Goal: Check status: Check status

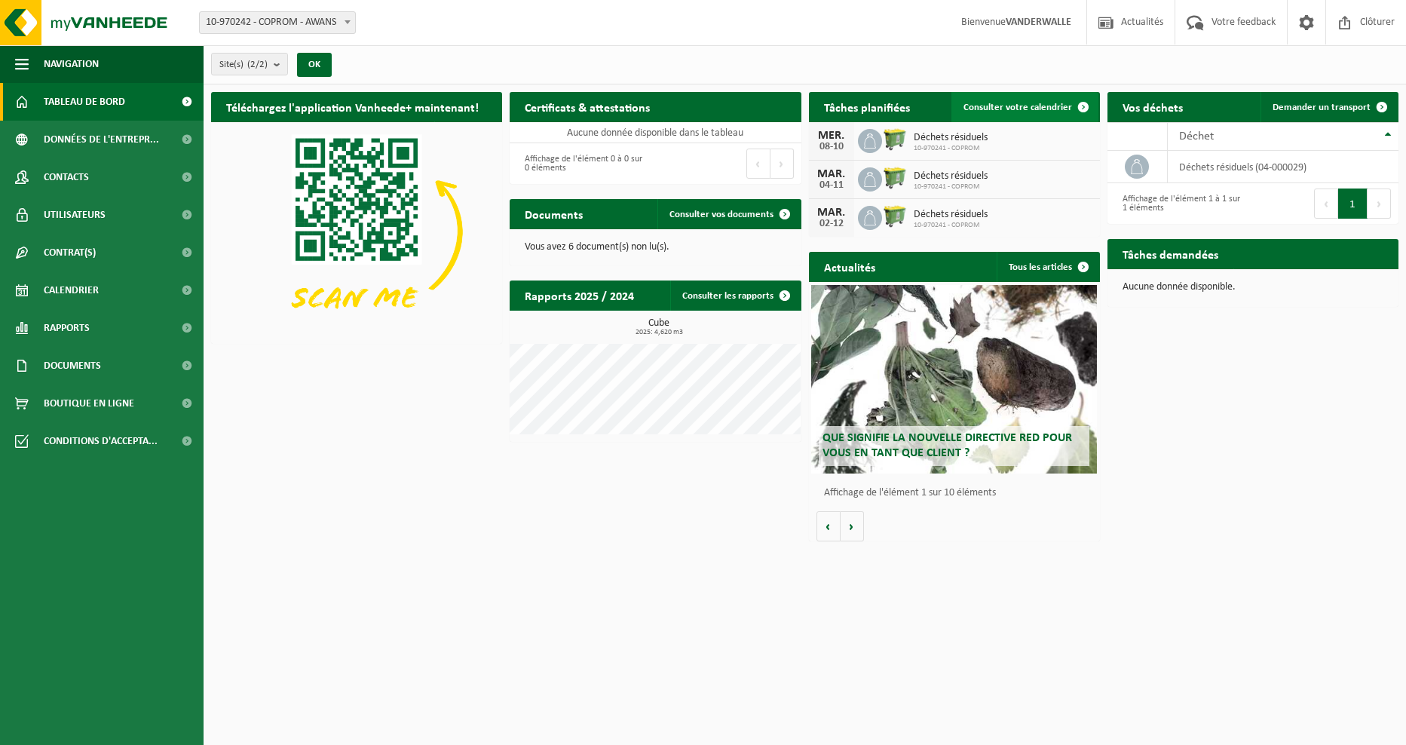
click at [1005, 102] on span "Consulter votre calendrier" at bounding box center [1017, 107] width 109 height 10
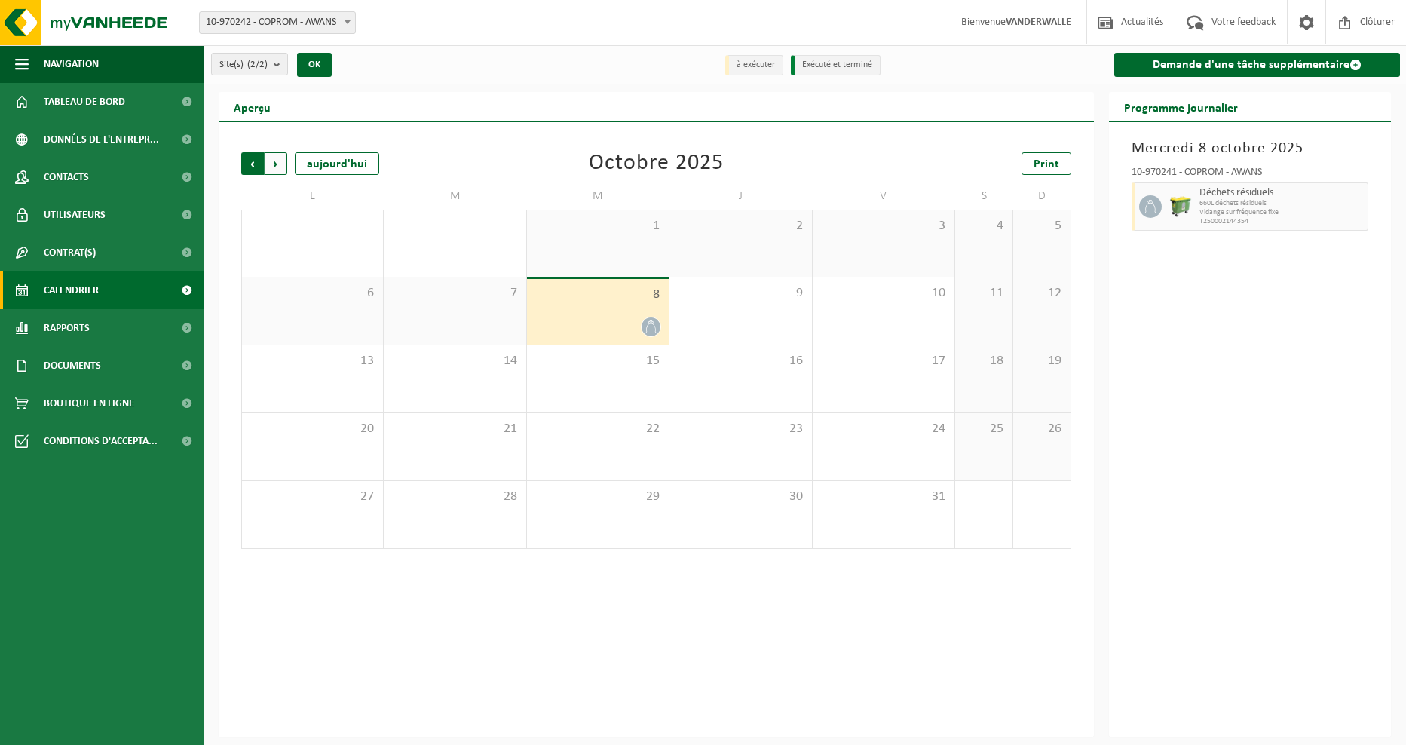
click at [272, 164] on span "Suivant" at bounding box center [276, 163] width 23 height 23
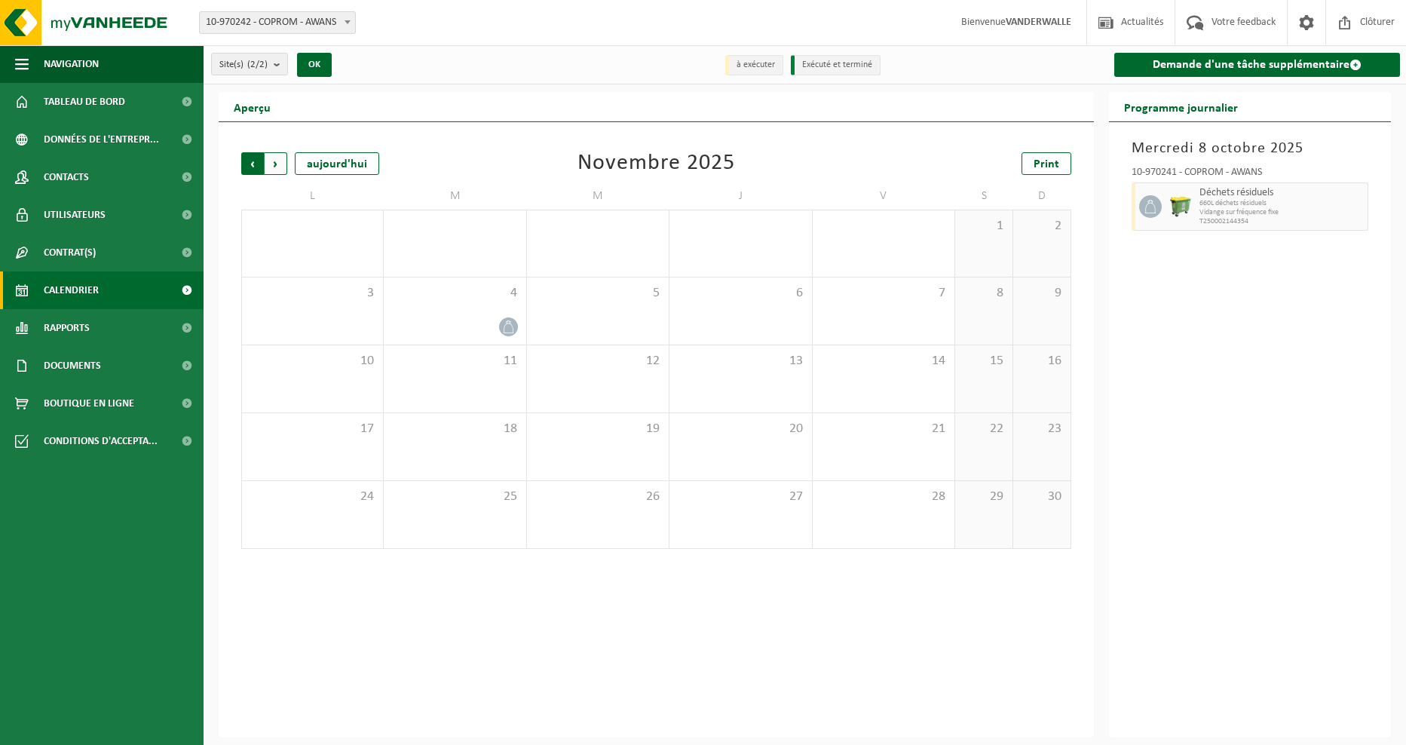
click at [279, 161] on span "Suivant" at bounding box center [276, 163] width 23 height 23
click at [246, 166] on span "Précédent" at bounding box center [252, 163] width 23 height 23
click at [274, 164] on span "Suivant" at bounding box center [276, 163] width 23 height 23
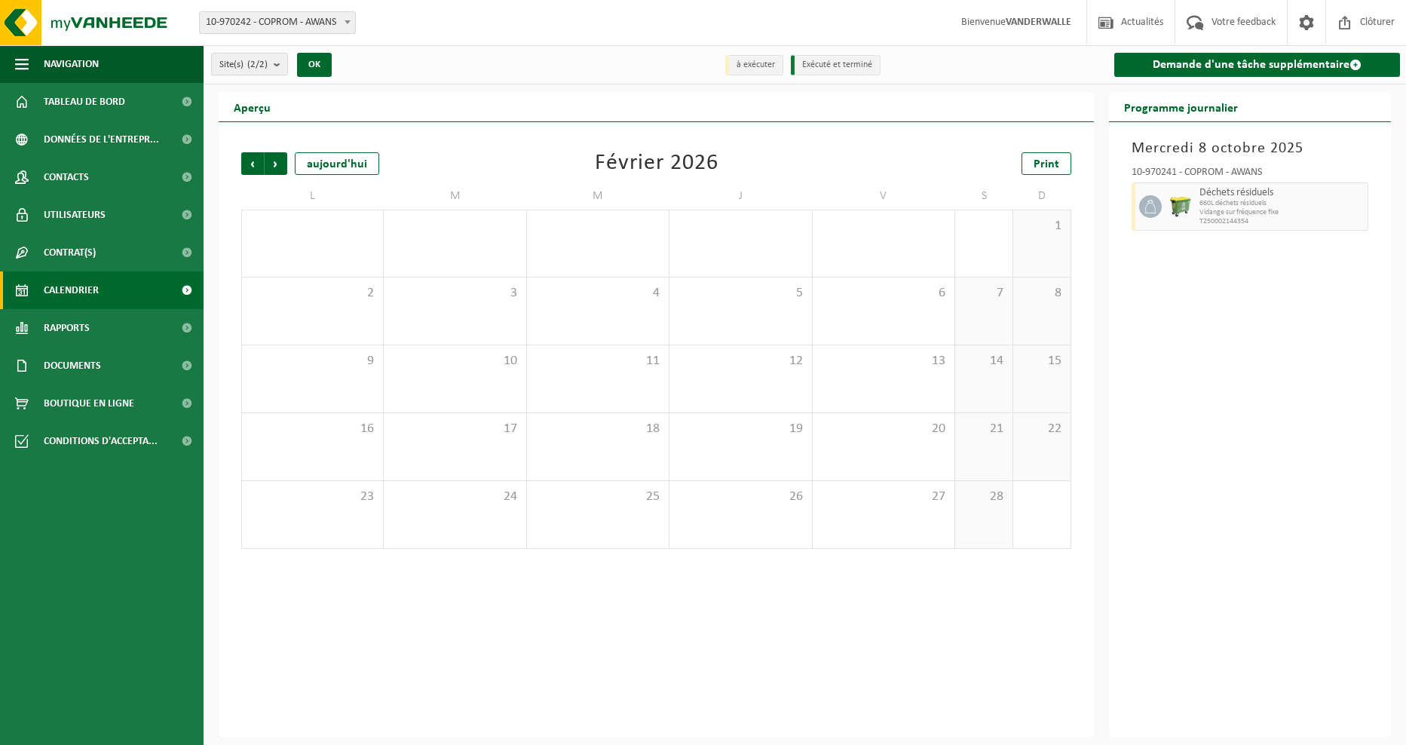
click at [274, 164] on span "Suivant" at bounding box center [276, 163] width 23 height 23
click at [253, 160] on span "Précédent" at bounding box center [252, 163] width 23 height 23
click at [254, 161] on span "Précédent" at bounding box center [252, 163] width 23 height 23
click at [255, 162] on span "Précédent" at bounding box center [252, 163] width 23 height 23
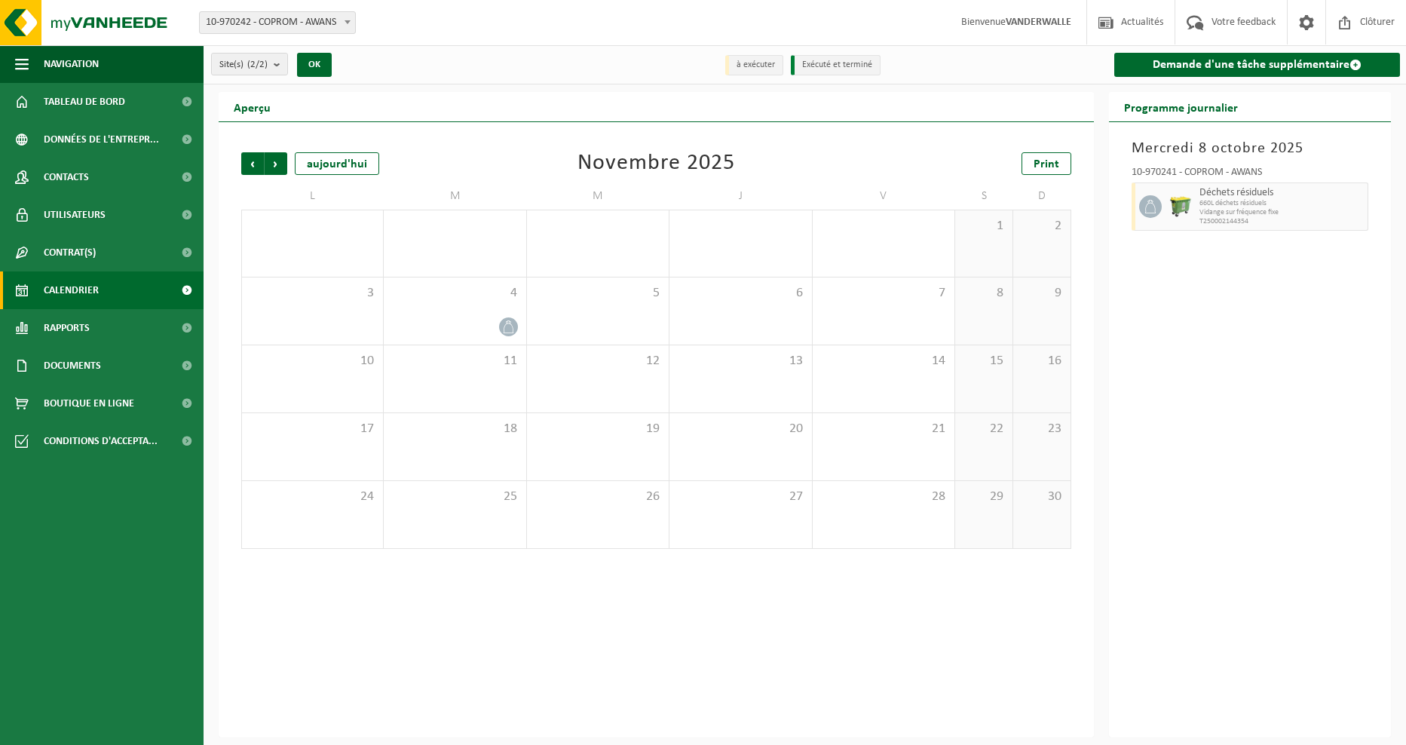
click at [255, 162] on span "Précédent" at bounding box center [252, 163] width 23 height 23
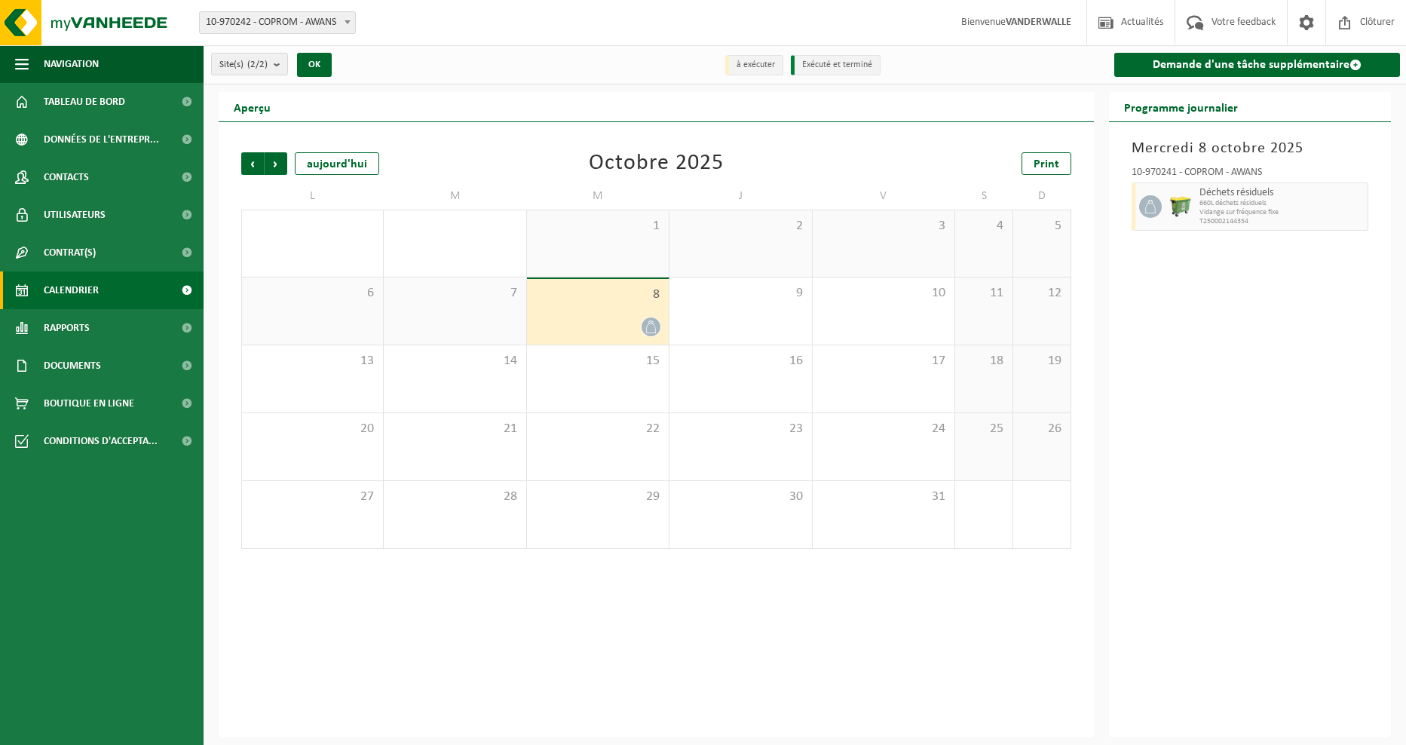
click at [255, 163] on span "Précédent" at bounding box center [252, 163] width 23 height 23
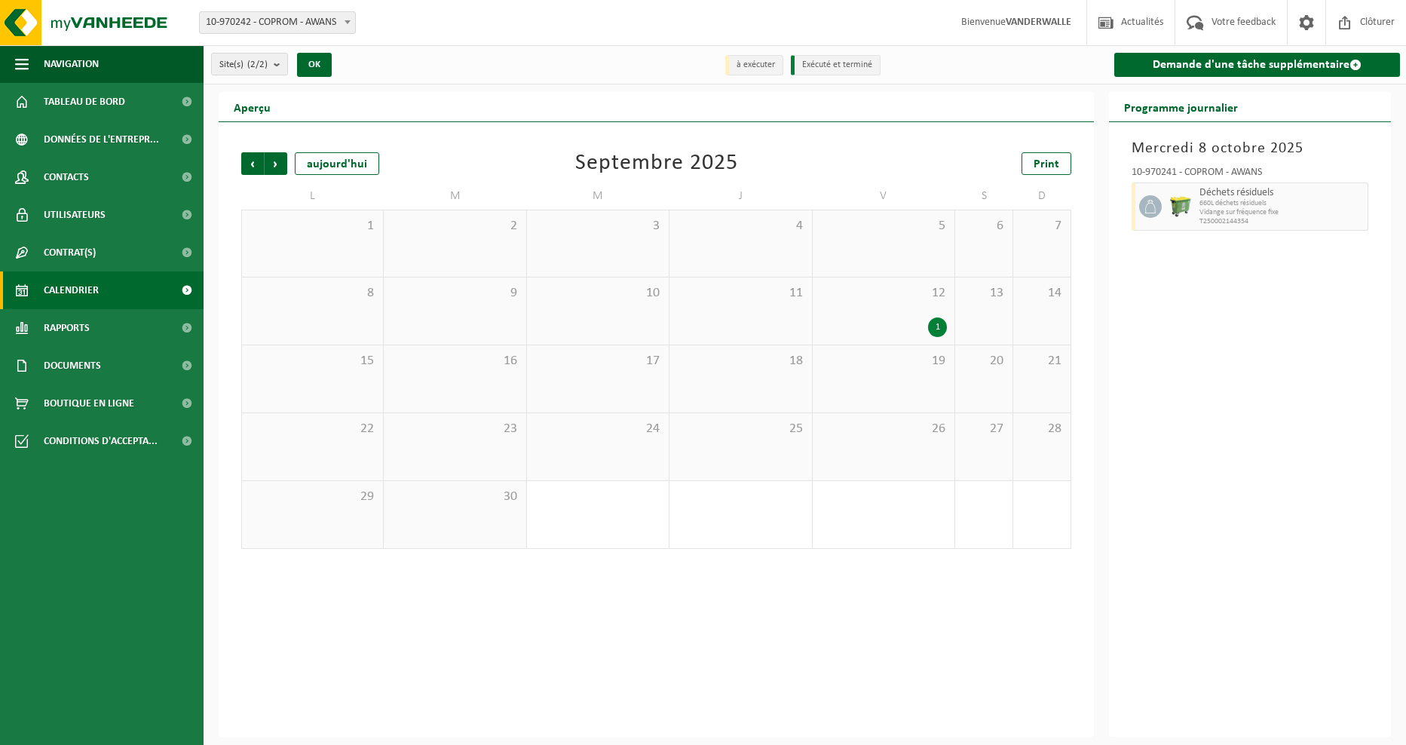
click at [941, 329] on div "1" at bounding box center [937, 327] width 19 height 20
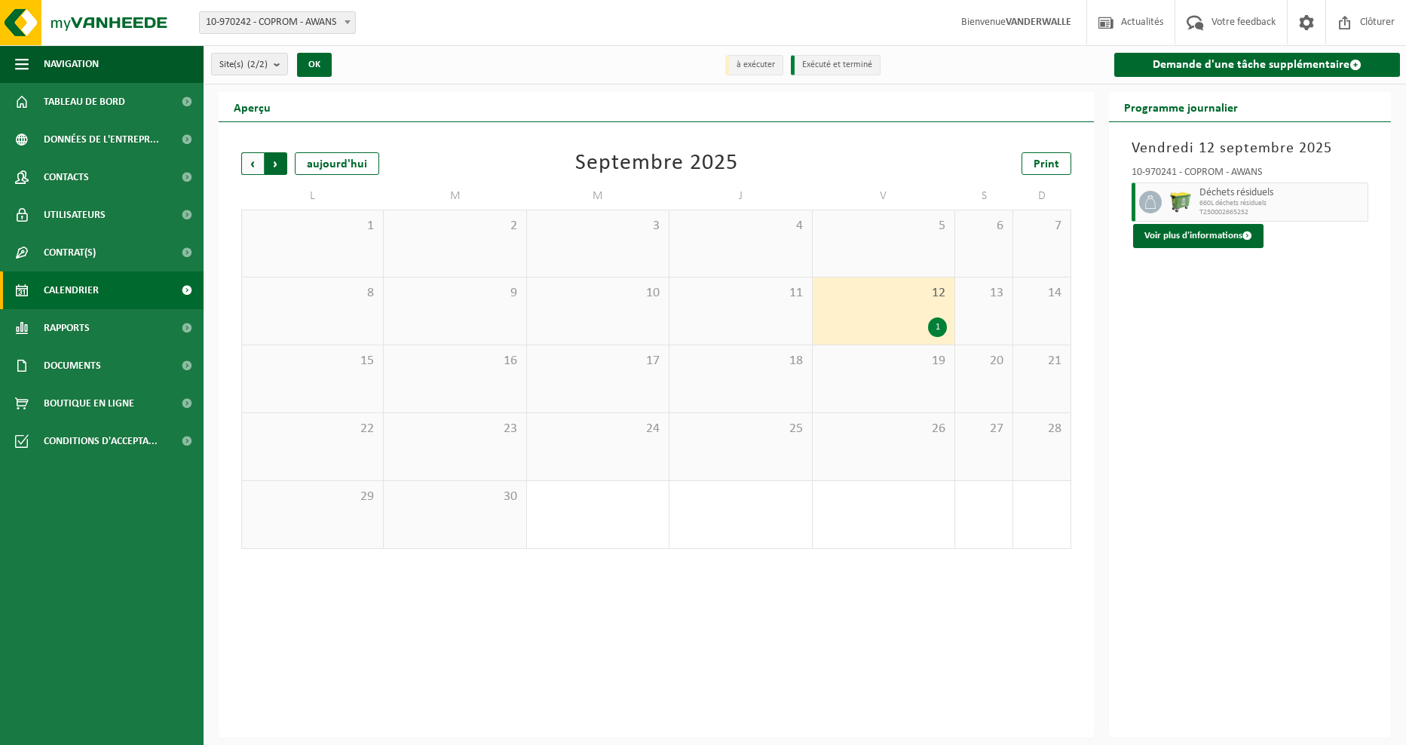
click at [253, 170] on span "Précédent" at bounding box center [252, 163] width 23 height 23
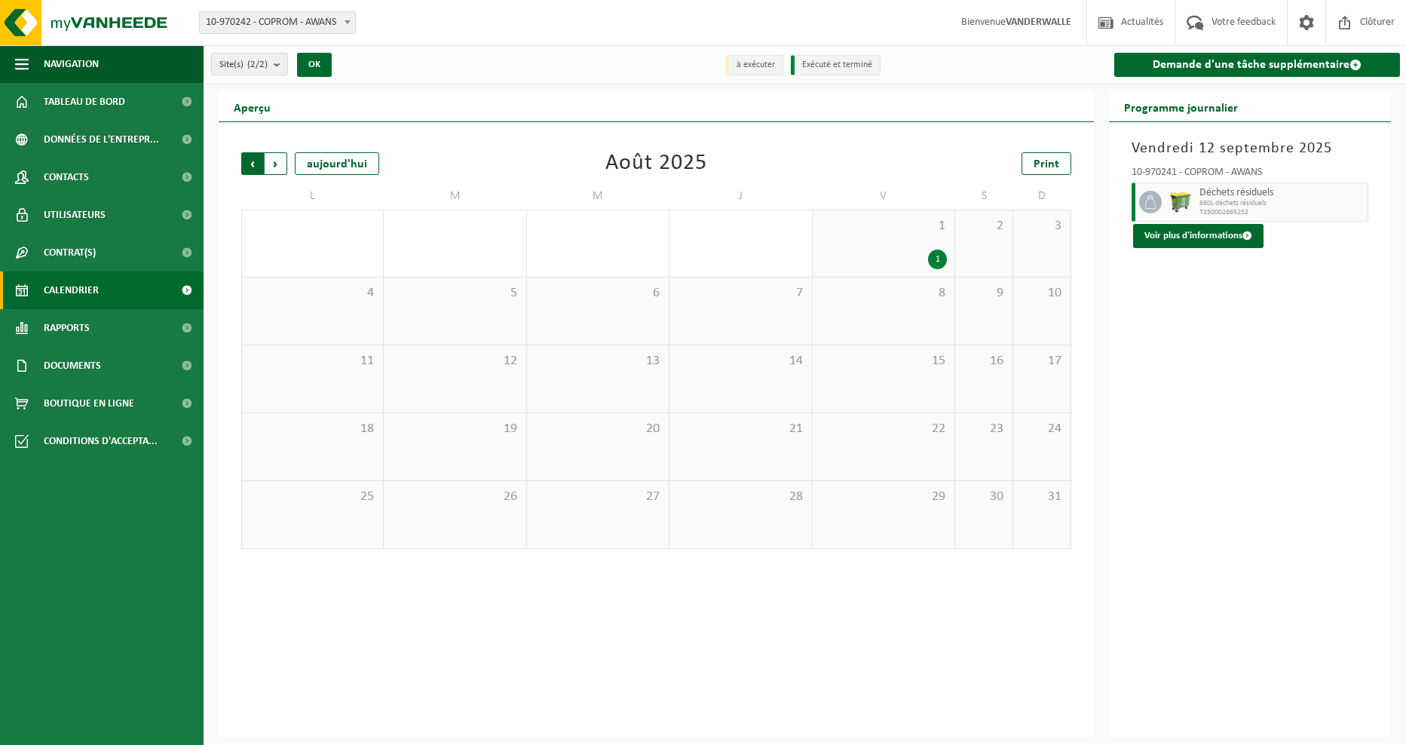
click at [279, 164] on span "Suivant" at bounding box center [276, 163] width 23 height 23
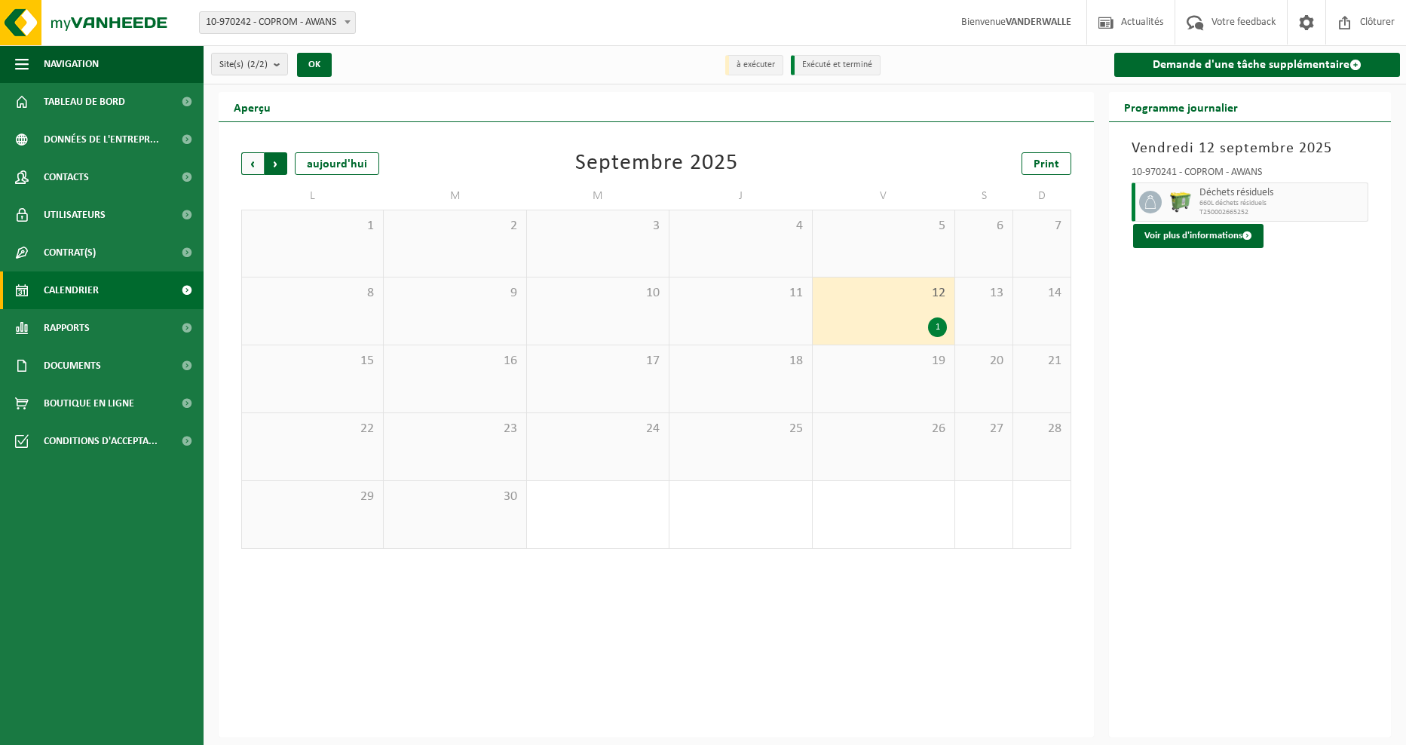
click at [252, 164] on span "Précédent" at bounding box center [252, 163] width 23 height 23
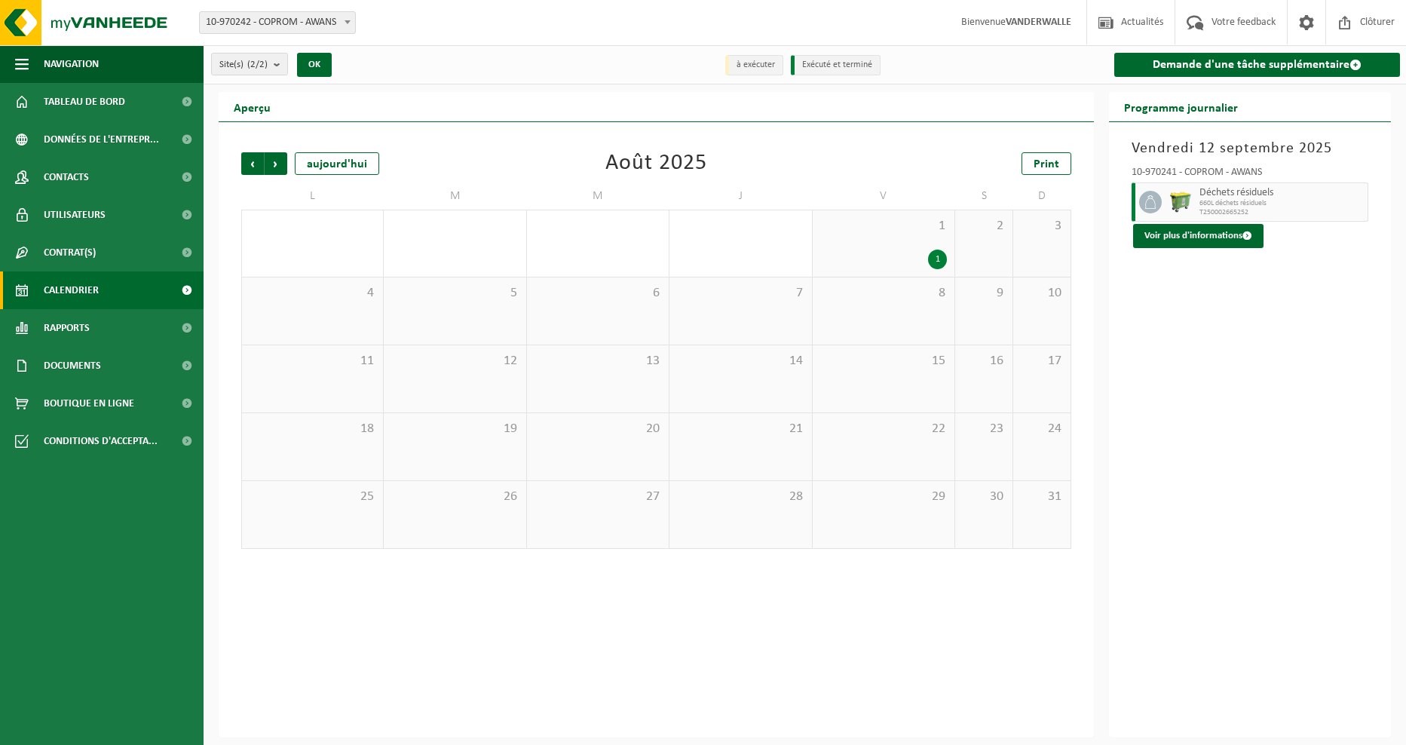
click at [252, 164] on span "Précédent" at bounding box center [252, 163] width 23 height 23
click at [277, 167] on span "Suivant" at bounding box center [276, 163] width 23 height 23
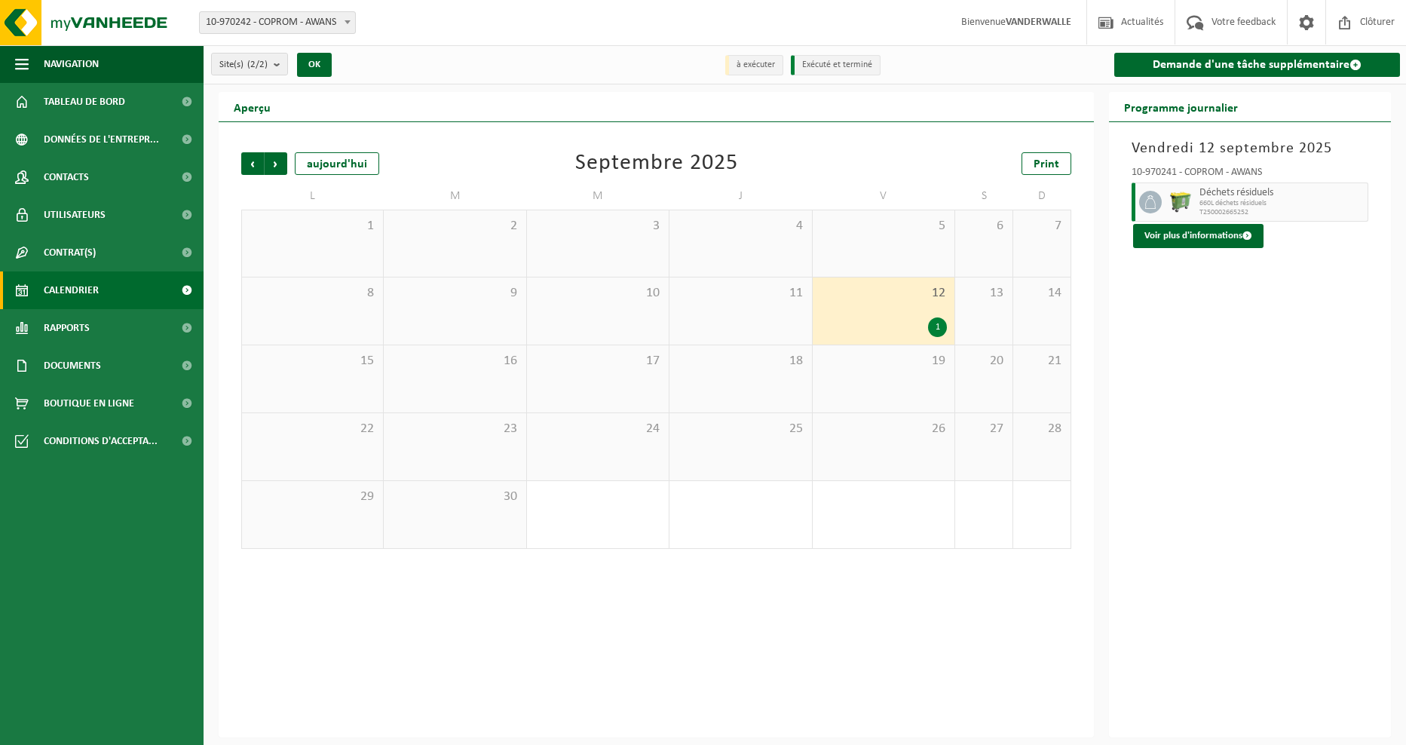
click at [277, 167] on span "Suivant" at bounding box center [276, 163] width 23 height 23
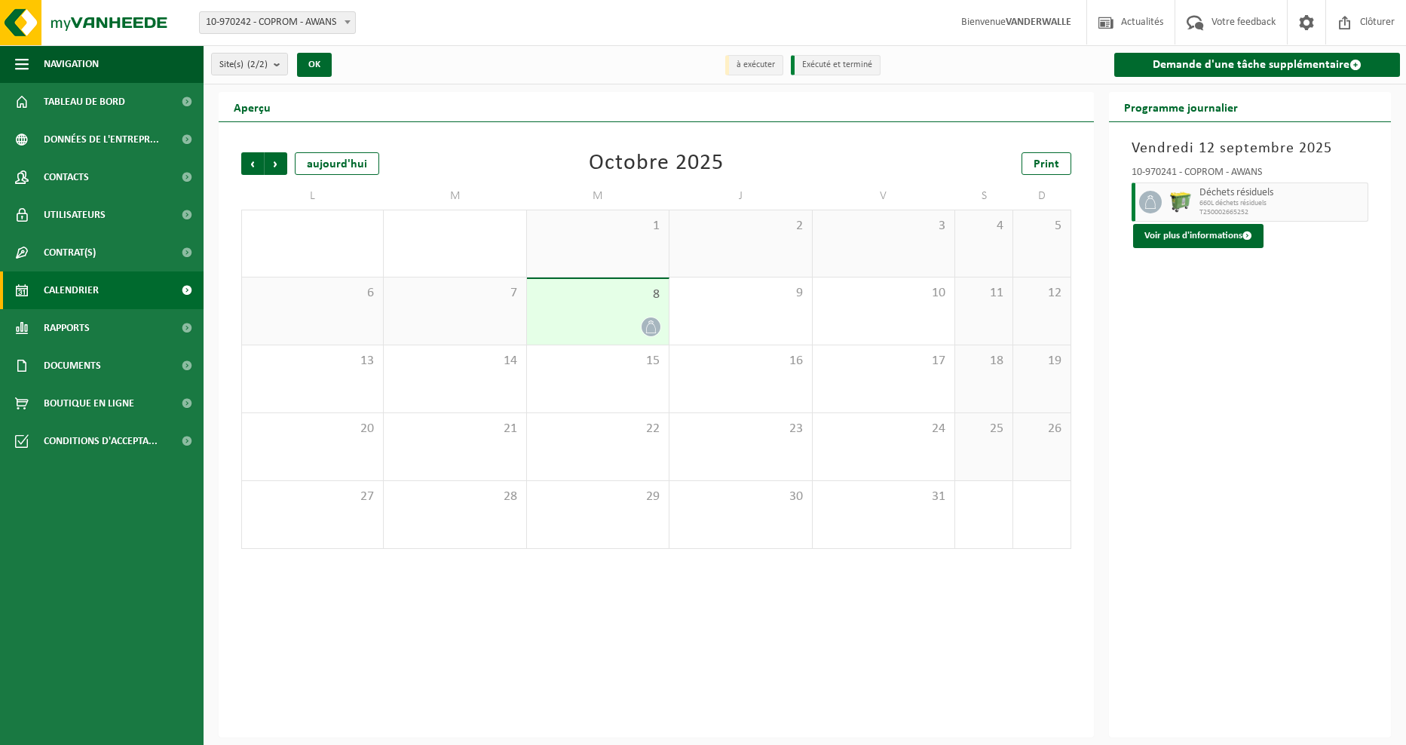
click at [610, 307] on div "8" at bounding box center [598, 312] width 142 height 66
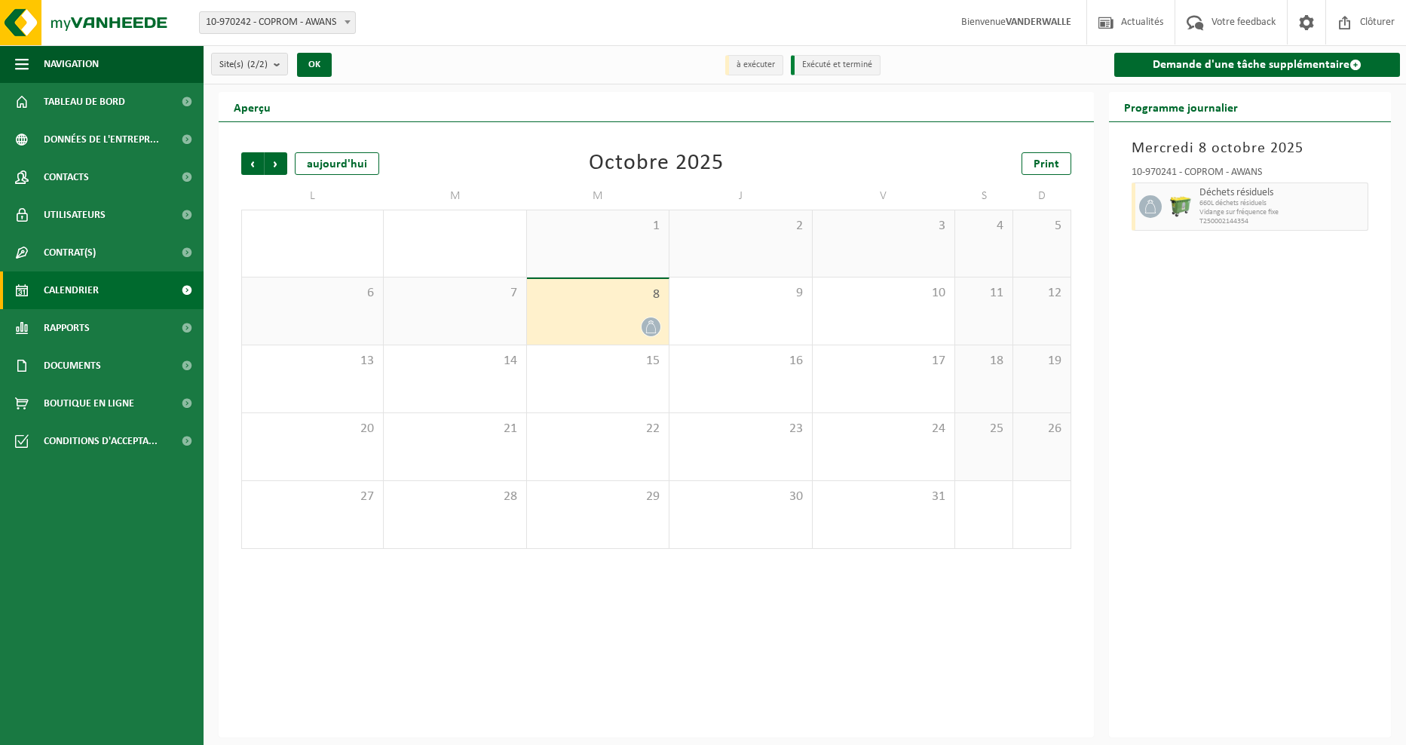
click at [647, 326] on icon at bounding box center [650, 326] width 13 height 13
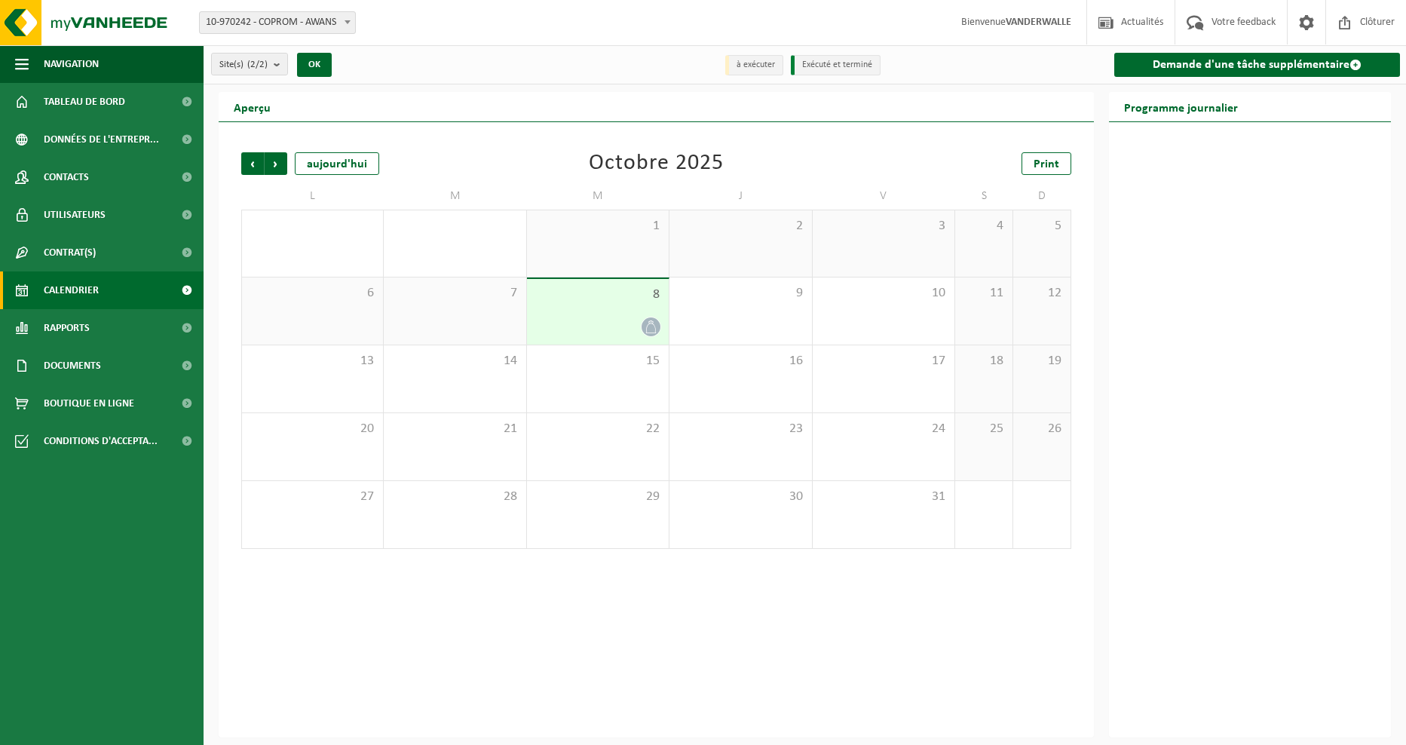
click at [651, 329] on icon at bounding box center [650, 326] width 13 height 13
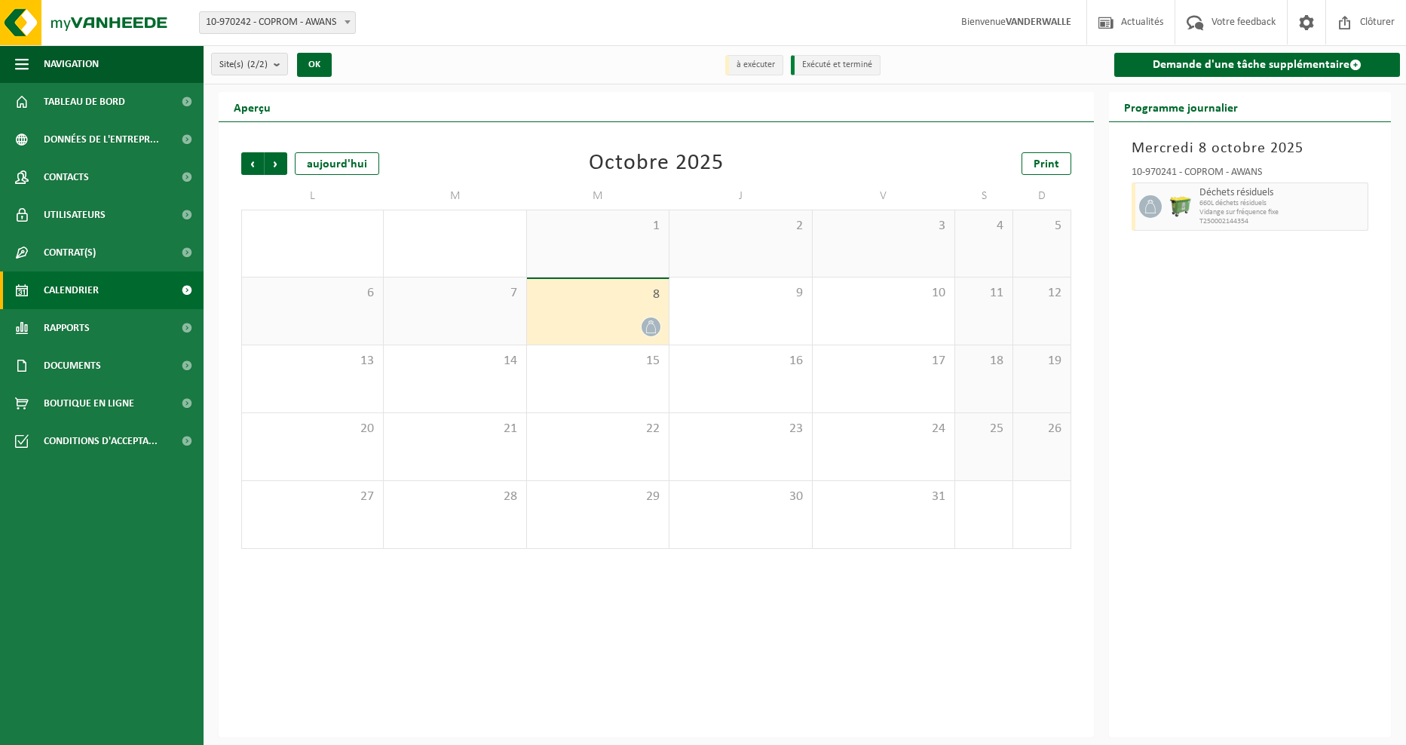
click at [700, 641] on div "Précédent Suivant aujourd'hui Octobre 2025 Print L M M J V S D 29 30 1 2 3 4 5 …" at bounding box center [656, 429] width 875 height 615
click at [614, 433] on span "22" at bounding box center [597, 429] width 127 height 17
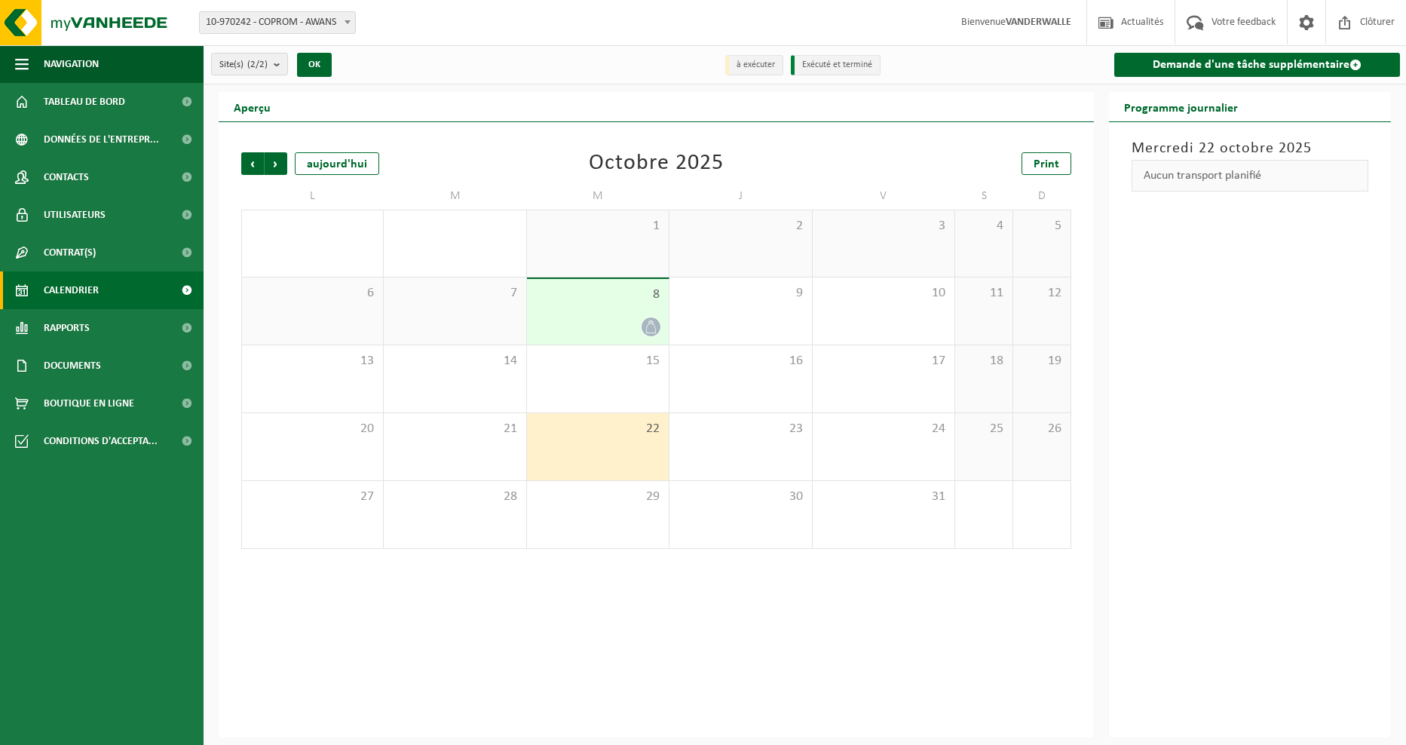
click at [745, 587] on div "Précédent Suivant aujourd'hui Octobre 2025 Print L M M J V S D 29 30 1 2 3 4 5 …" at bounding box center [656, 429] width 875 height 615
click at [69, 292] on span "Calendrier" at bounding box center [71, 290] width 55 height 38
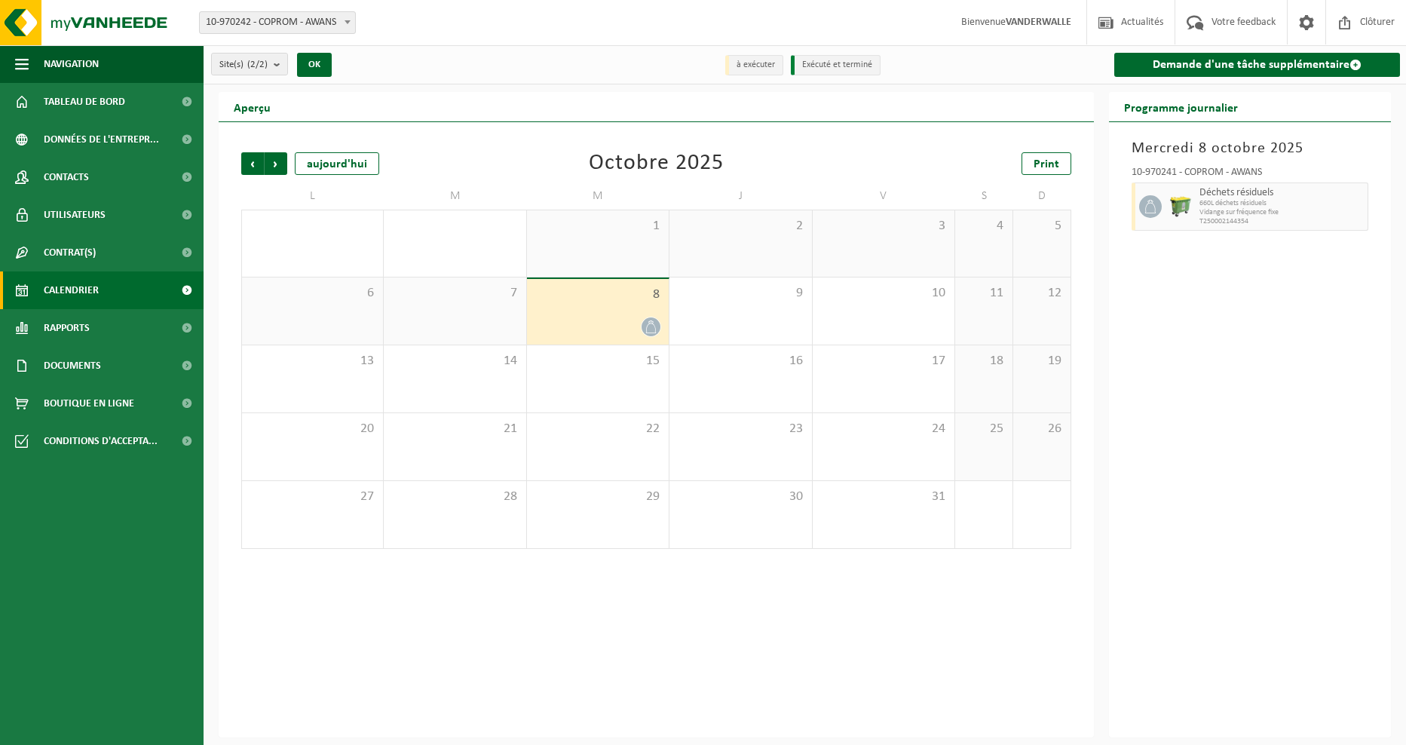
click at [869, 64] on li "Exécuté et terminé" at bounding box center [836, 65] width 90 height 20
click at [765, 68] on li "à exécuter" at bounding box center [754, 65] width 58 height 20
click at [284, 66] on b "submit" at bounding box center [281, 64] width 14 height 21
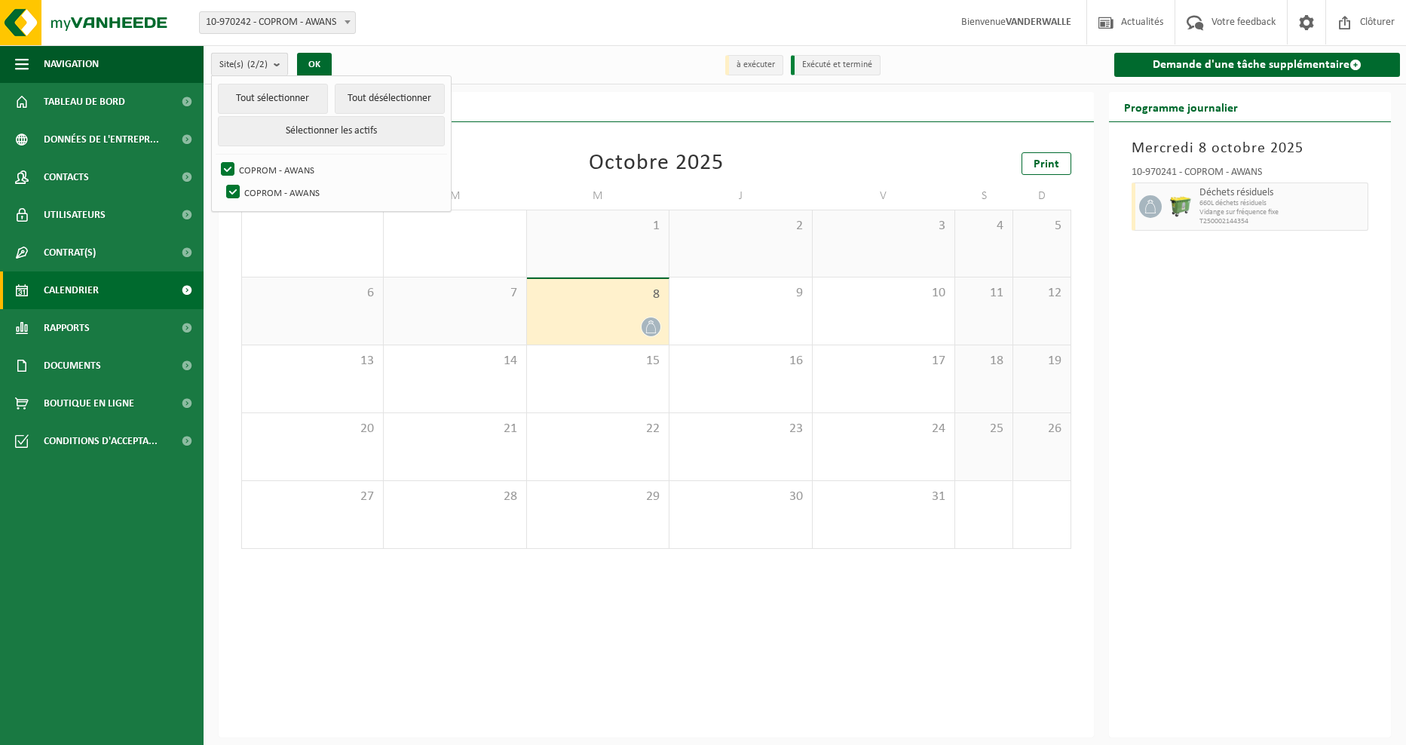
click at [284, 66] on b "submit" at bounding box center [281, 65] width 14 height 22
